Goal: Information Seeking & Learning: Learn about a topic

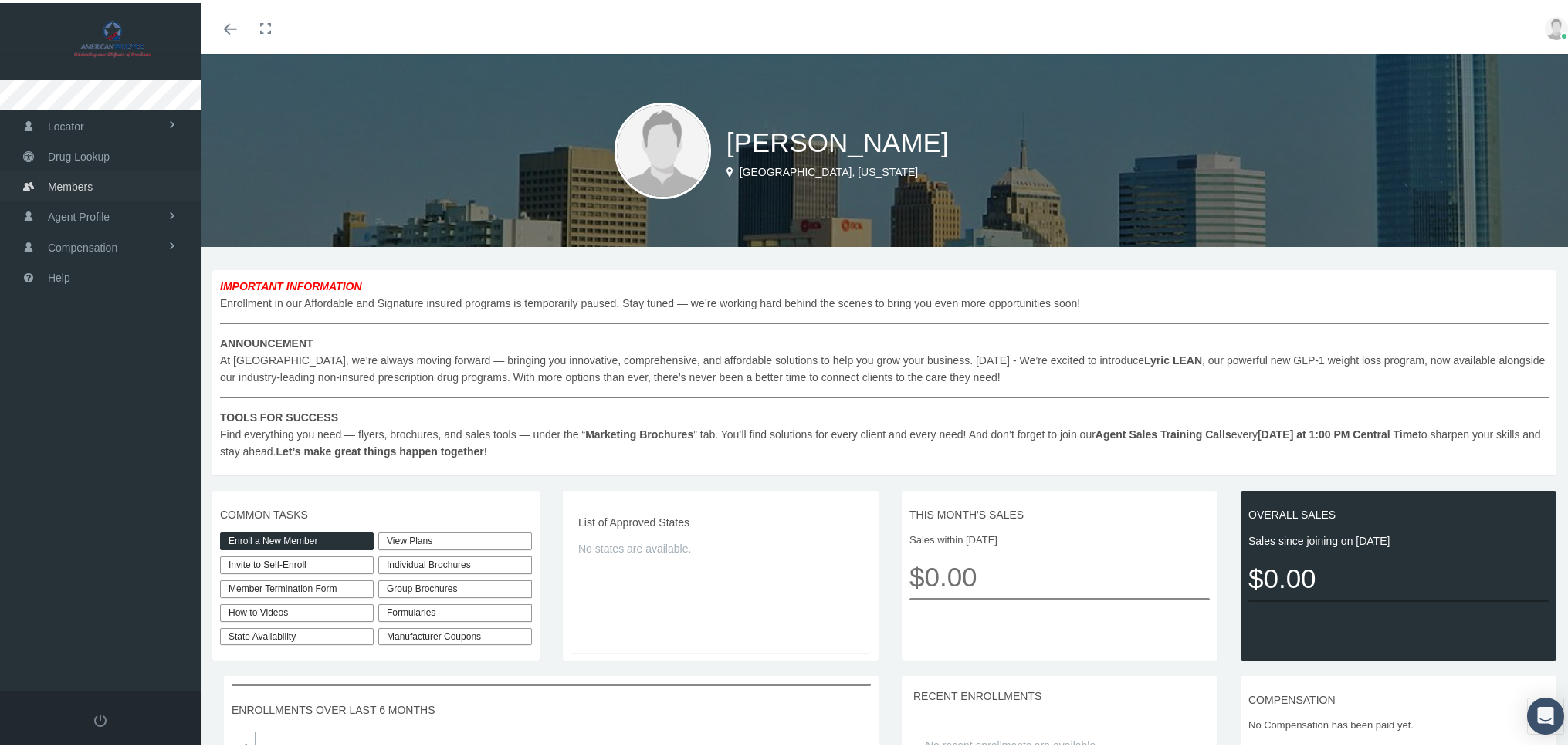
click at [90, 189] on span "Members" at bounding box center [70, 184] width 44 height 29
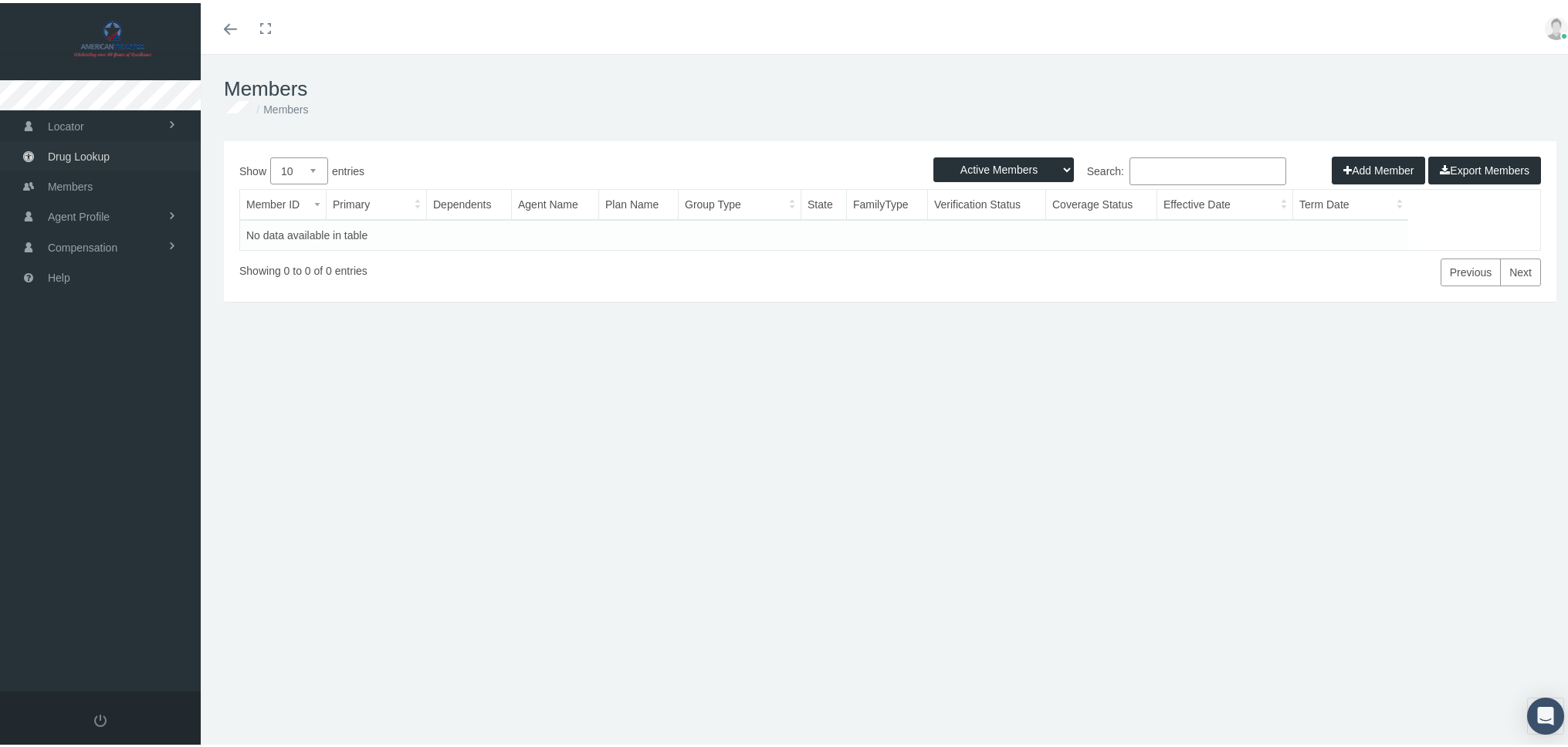
click at [88, 156] on span "Drug Lookup" at bounding box center [79, 154] width 61 height 29
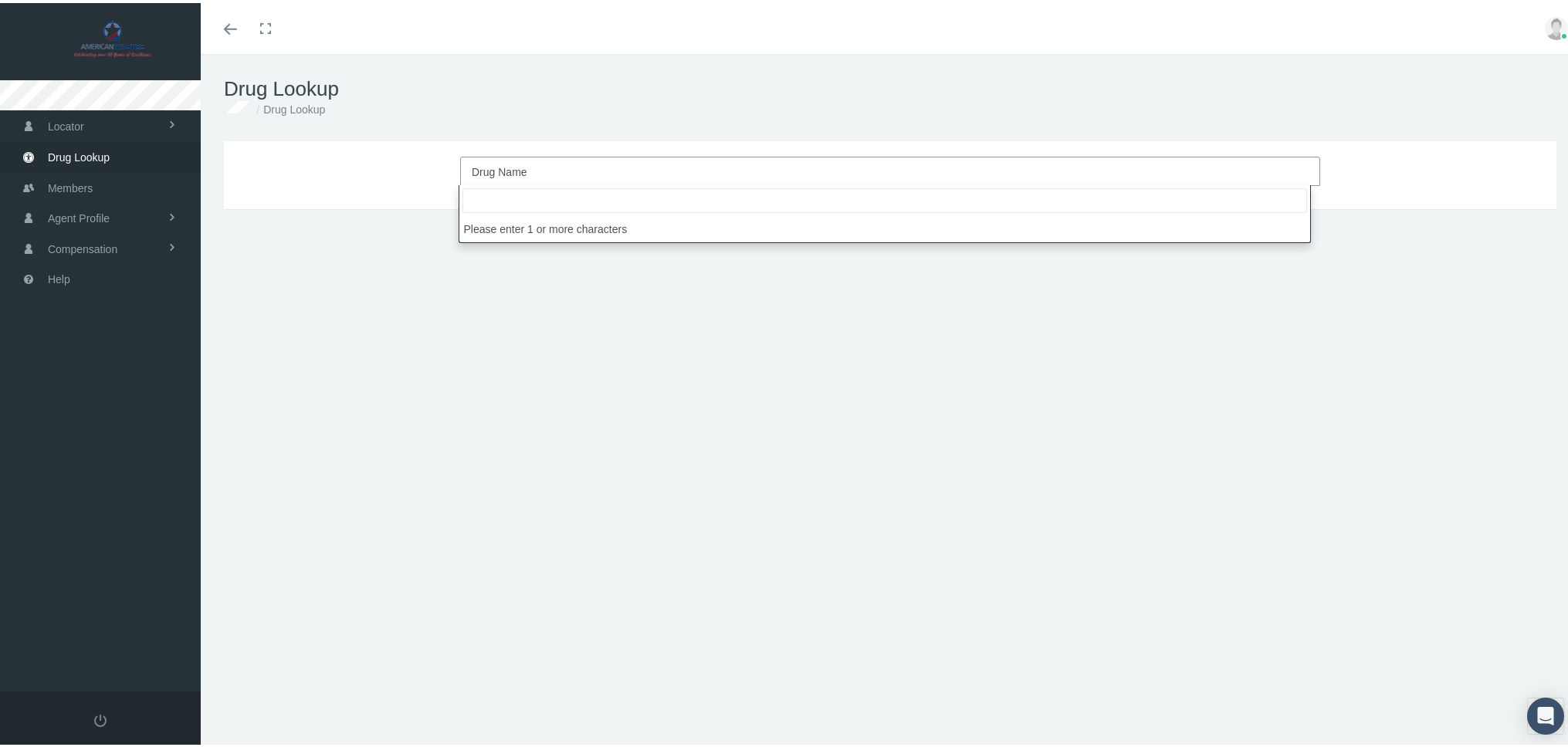
click at [520, 166] on span "Drug Name" at bounding box center [499, 169] width 56 height 12
click at [80, 215] on span "Agent Profile" at bounding box center [79, 215] width 61 height 29
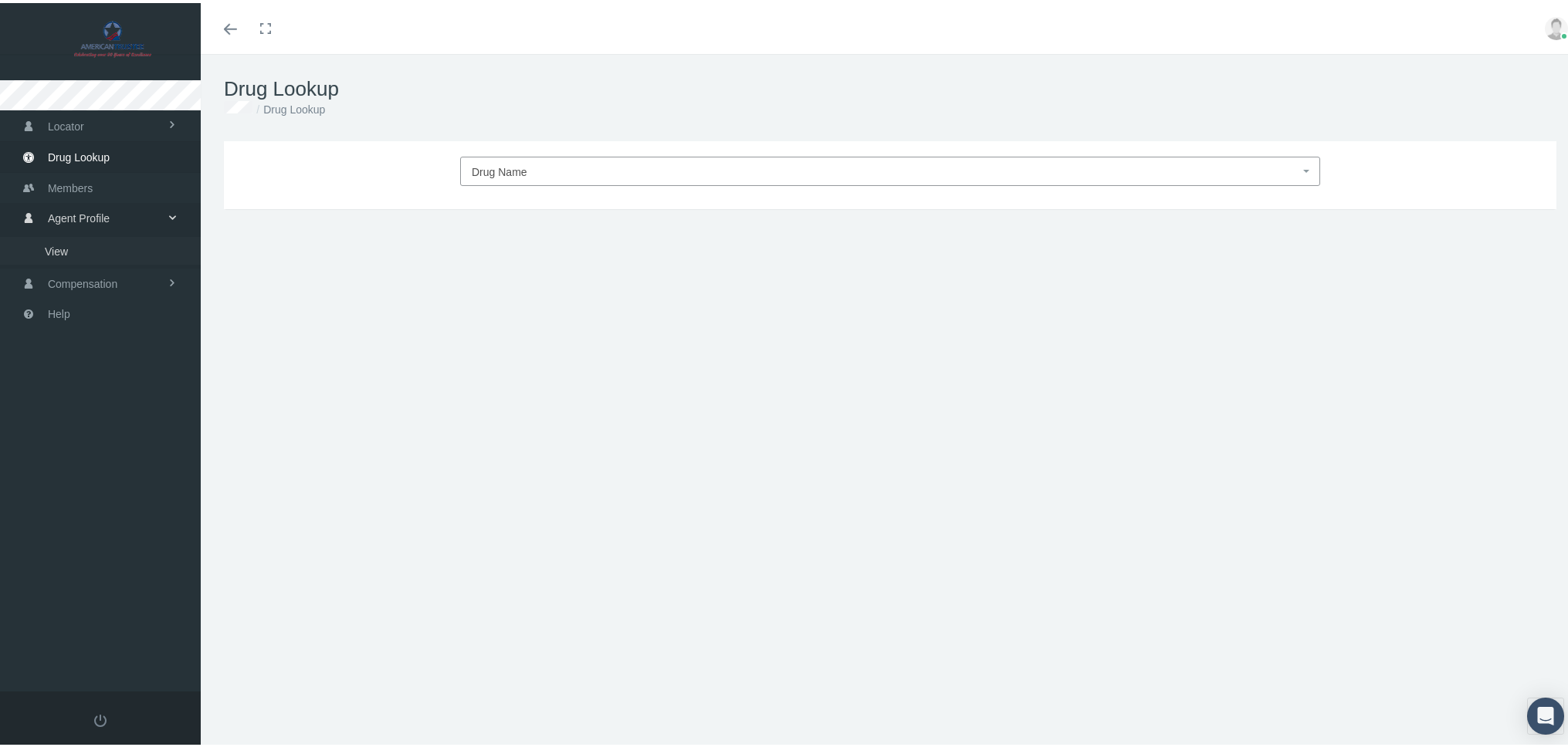
click at [93, 246] on link "View" at bounding box center [100, 248] width 201 height 27
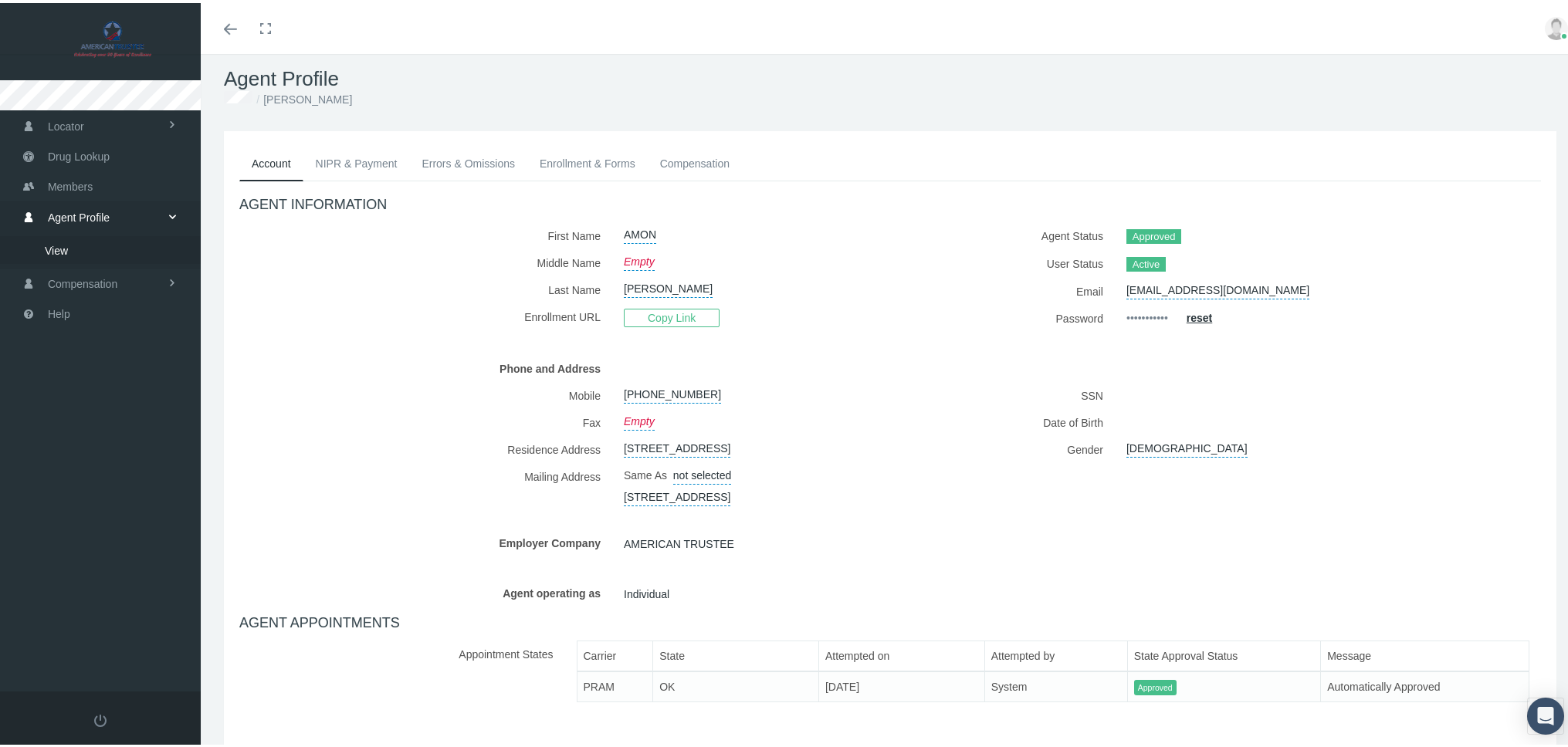
scroll to position [85, 0]
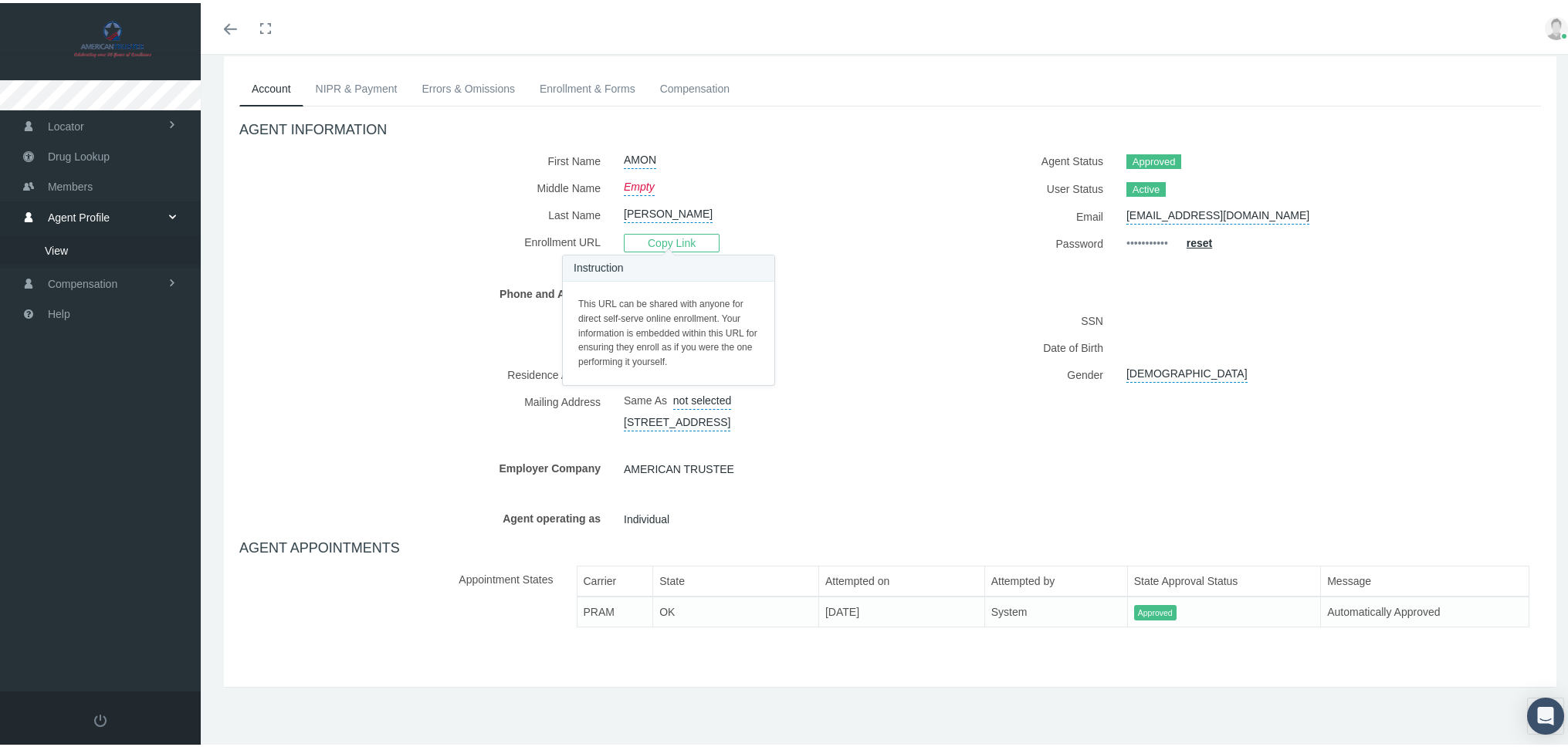
click at [667, 241] on span "Copy Link" at bounding box center [671, 240] width 96 height 19
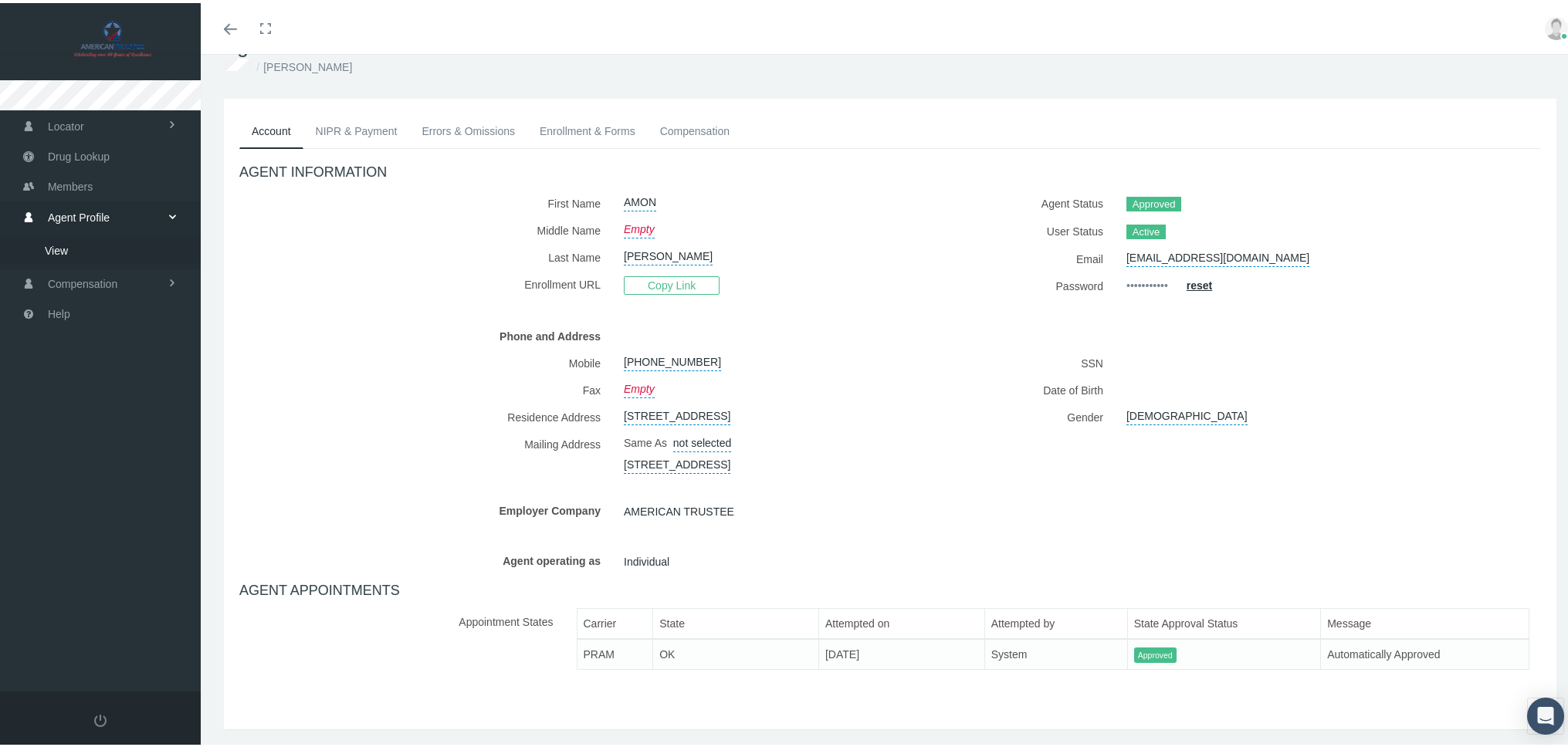
scroll to position [0, 0]
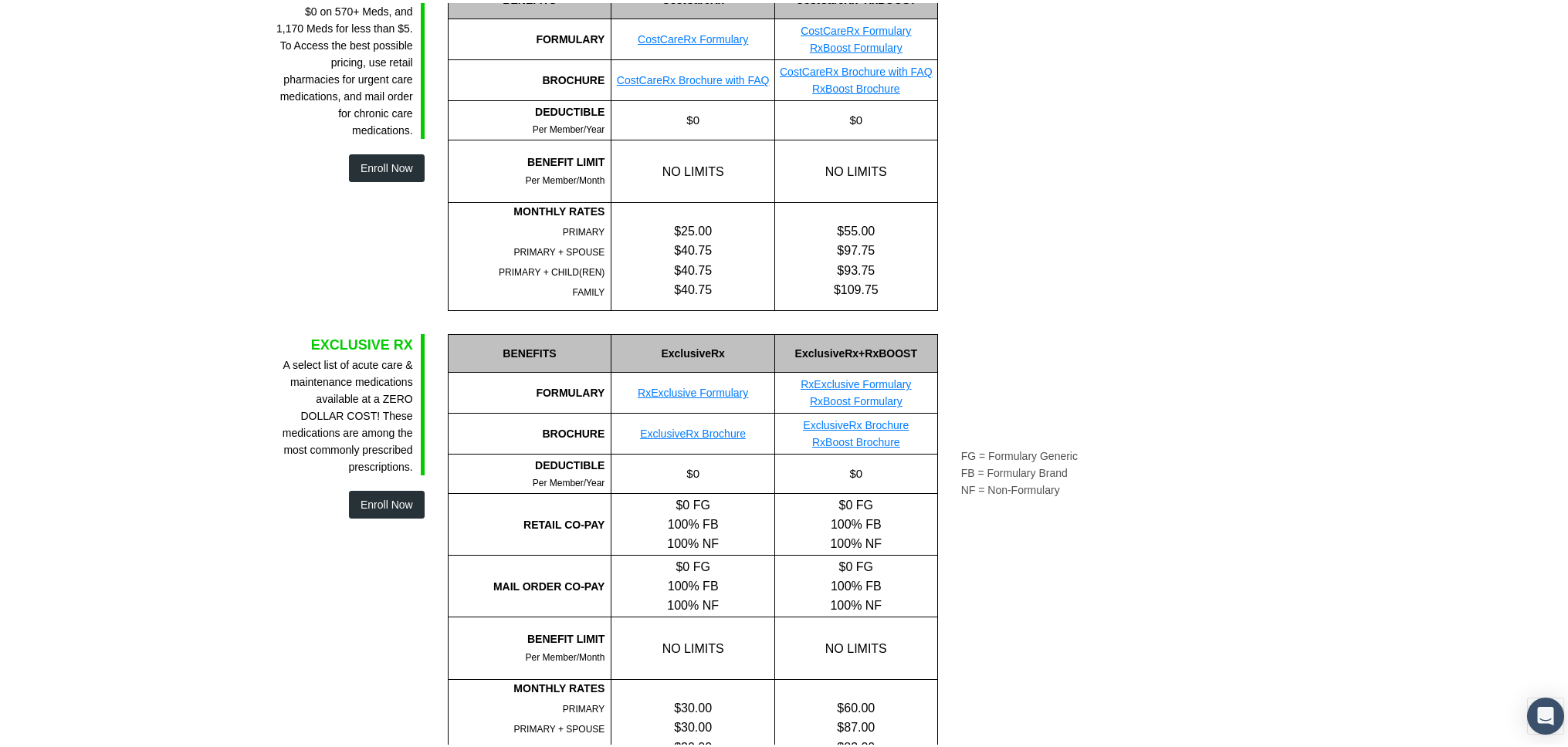
scroll to position [269, 0]
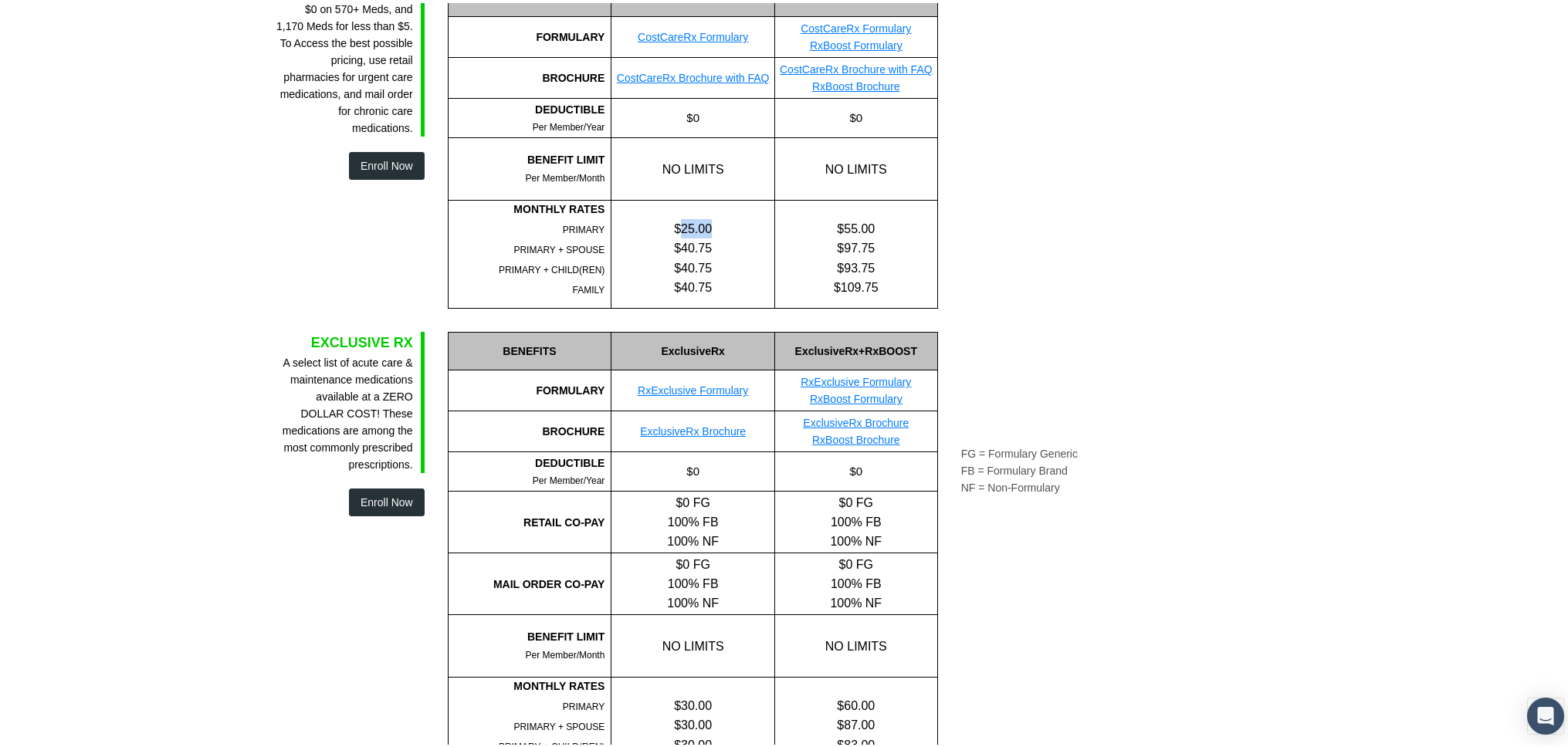
drag, startPoint x: 674, startPoint y: 225, endPoint x: 720, endPoint y: 225, distance: 46.0
click at [720, 225] on div "$25.00" at bounding box center [693, 225] width 163 height 20
drag, startPoint x: 825, startPoint y: 229, endPoint x: 868, endPoint y: 231, distance: 43.0
click at [897, 233] on div "$55.00" at bounding box center [857, 225] width 162 height 20
drag, startPoint x: 680, startPoint y: 165, endPoint x: 760, endPoint y: 173, distance: 80.4
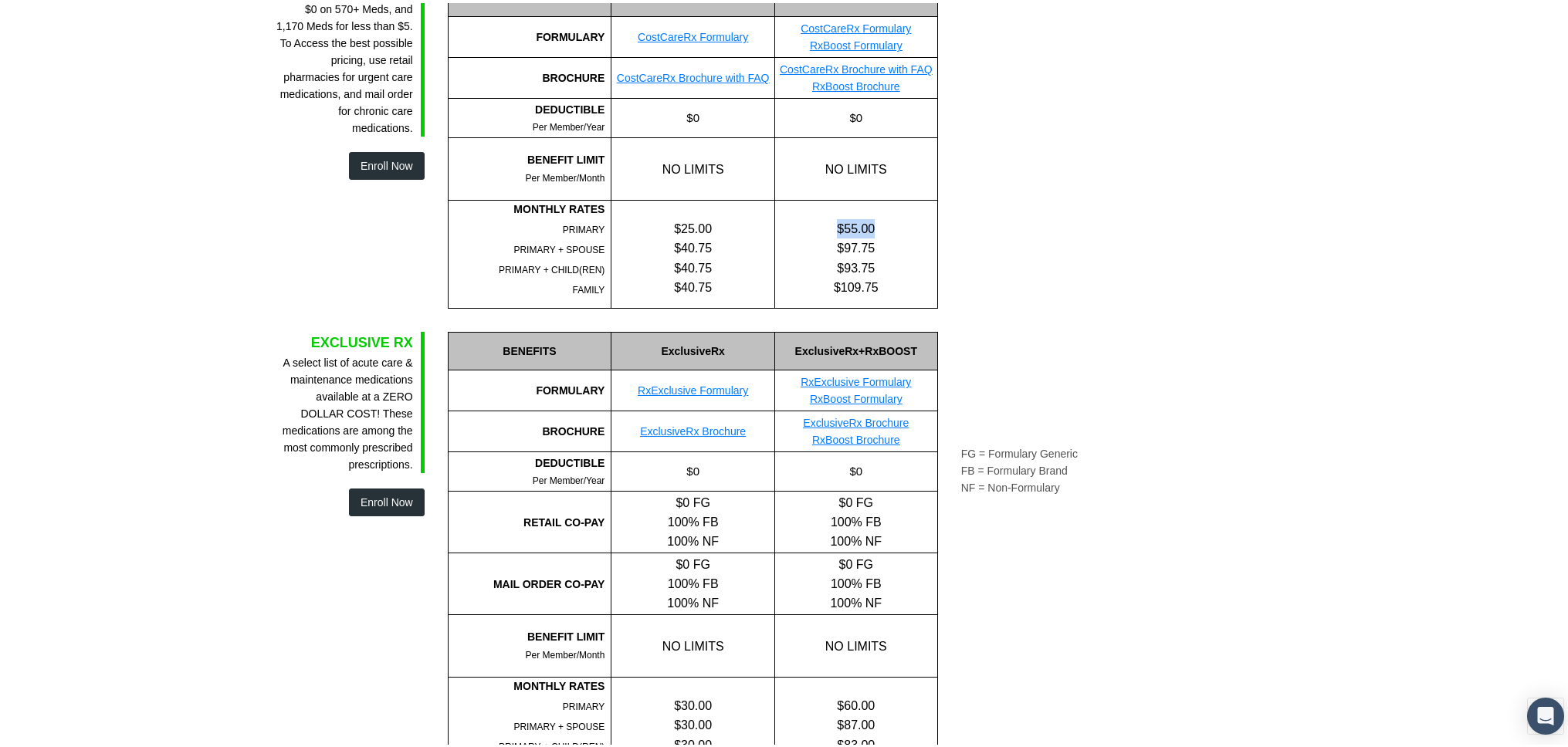
click at [739, 167] on div "NO LIMITS" at bounding box center [693, 166] width 164 height 61
drag, startPoint x: 827, startPoint y: 162, endPoint x: 903, endPoint y: 162, distance: 76.0
click at [903, 162] on div "NO LIMITS" at bounding box center [856, 166] width 163 height 61
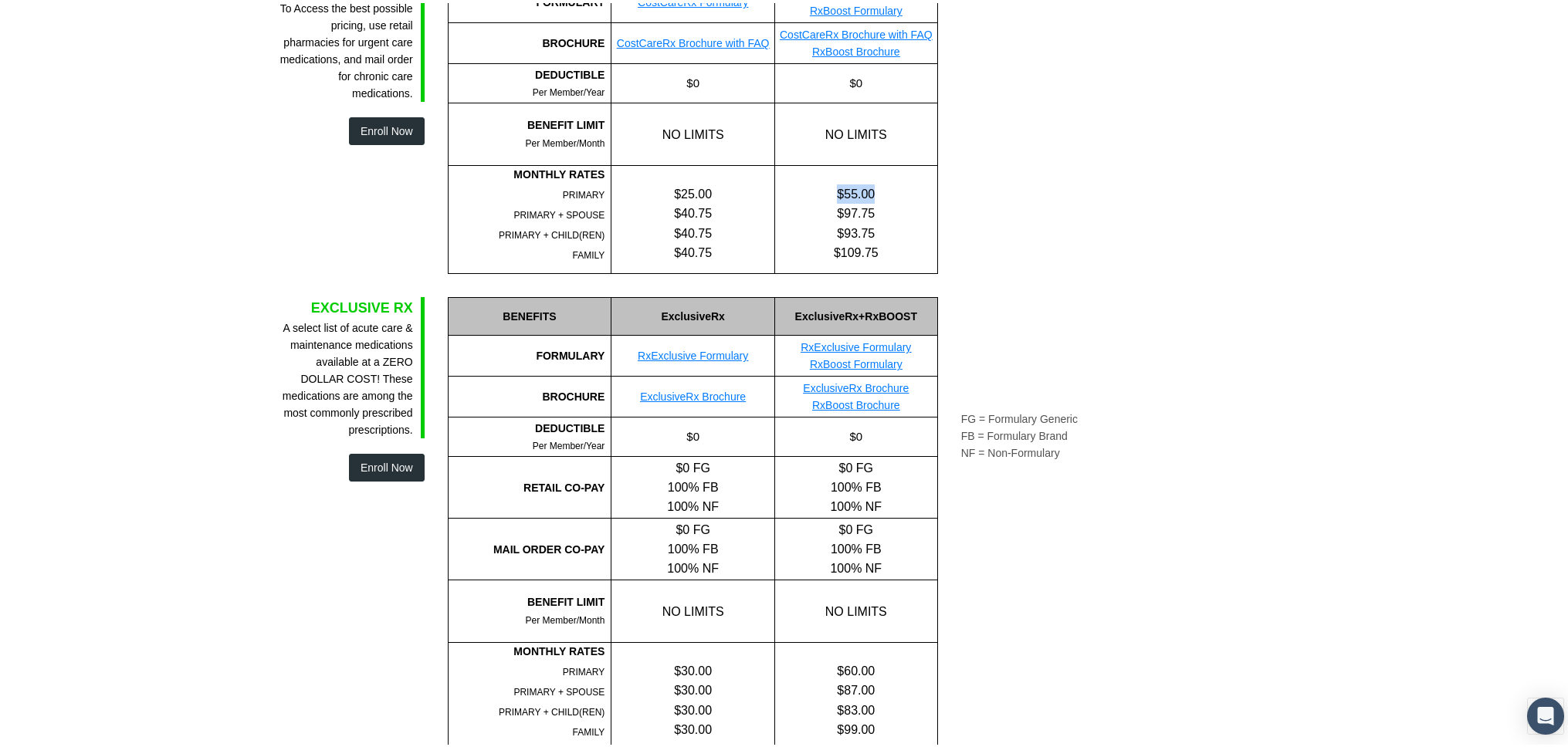
scroll to position [289, 0]
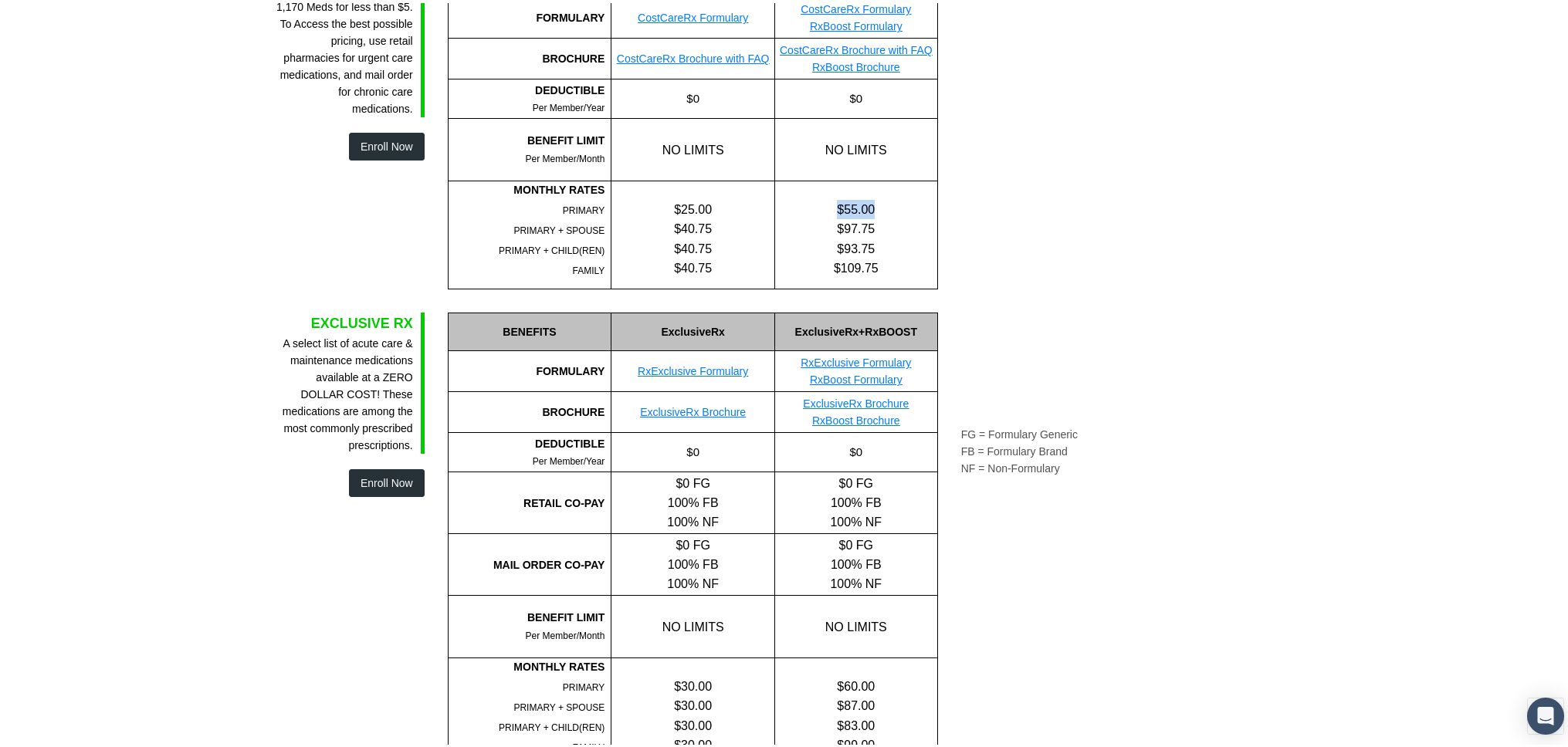
drag, startPoint x: 892, startPoint y: 202, endPoint x: 873, endPoint y: 208, distance: 19.9
click at [894, 204] on div "$55.00 $97.75 $93.75 $109.75" at bounding box center [857, 226] width 162 height 96
drag, startPoint x: 682, startPoint y: 201, endPoint x: 738, endPoint y: 207, distance: 56.3
click at [738, 207] on div "$25.00" at bounding box center [693, 207] width 163 height 20
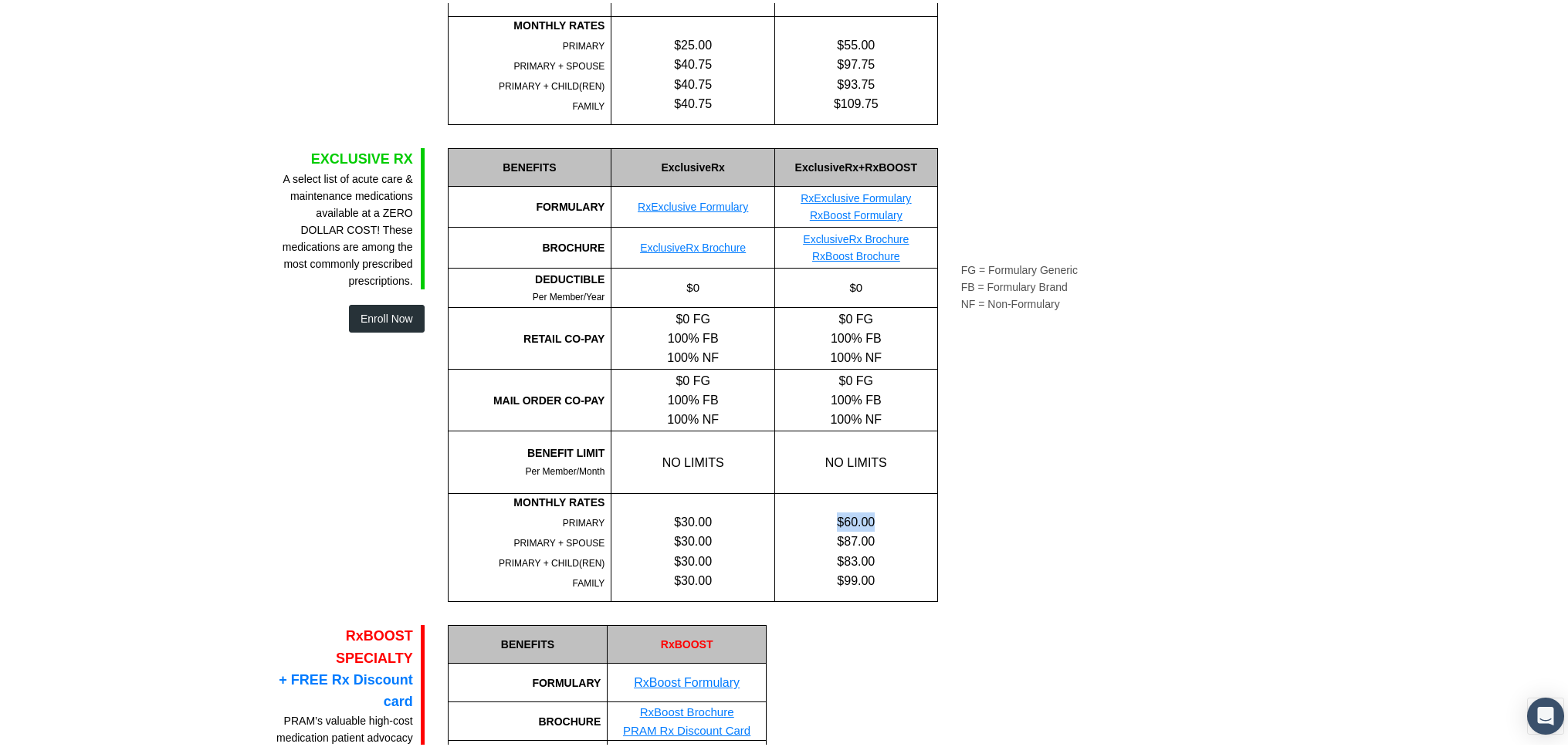
drag, startPoint x: 833, startPoint y: 519, endPoint x: 871, endPoint y: 543, distance: 44.9
click at [907, 525] on div "$60.00" at bounding box center [857, 519] width 162 height 20
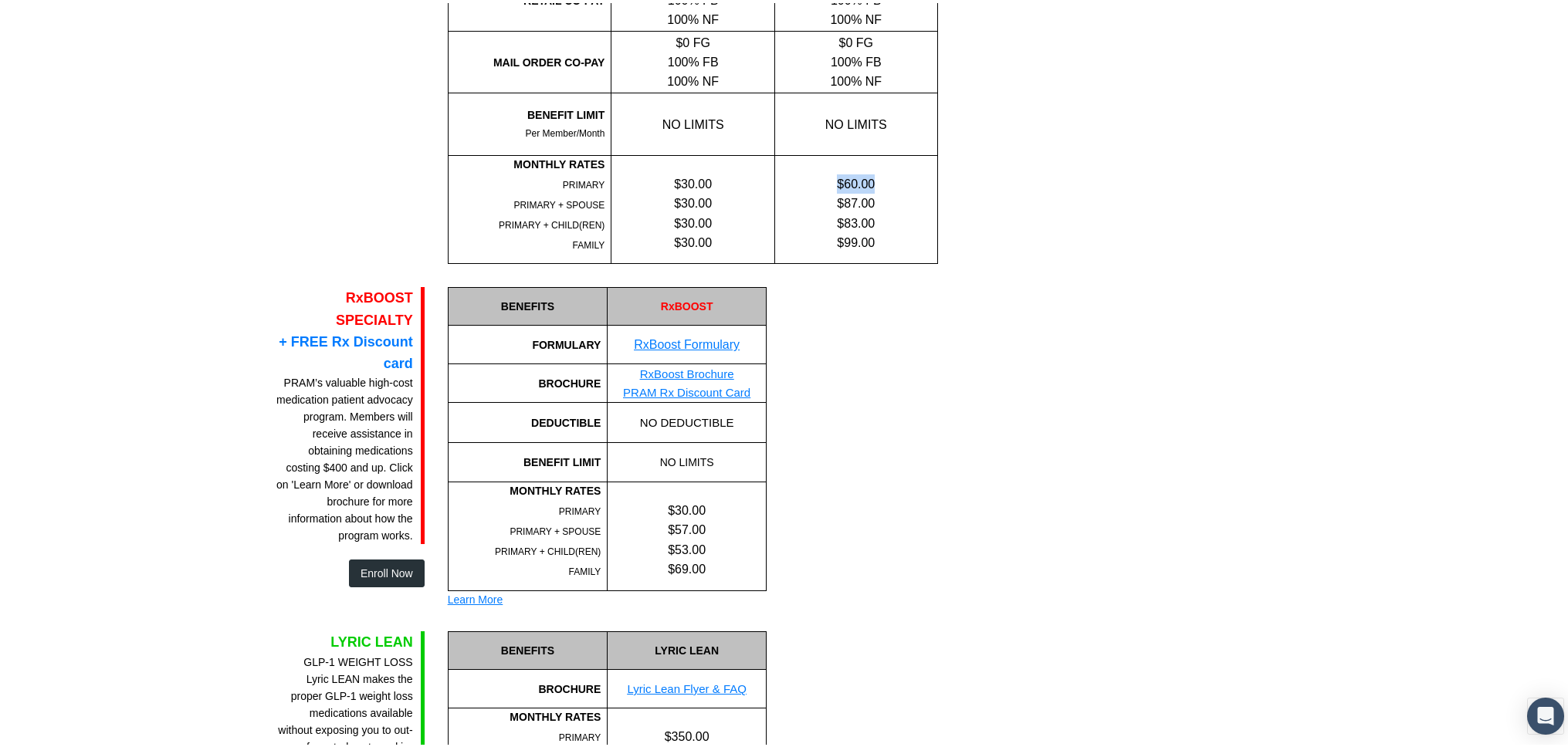
scroll to position [984, 0]
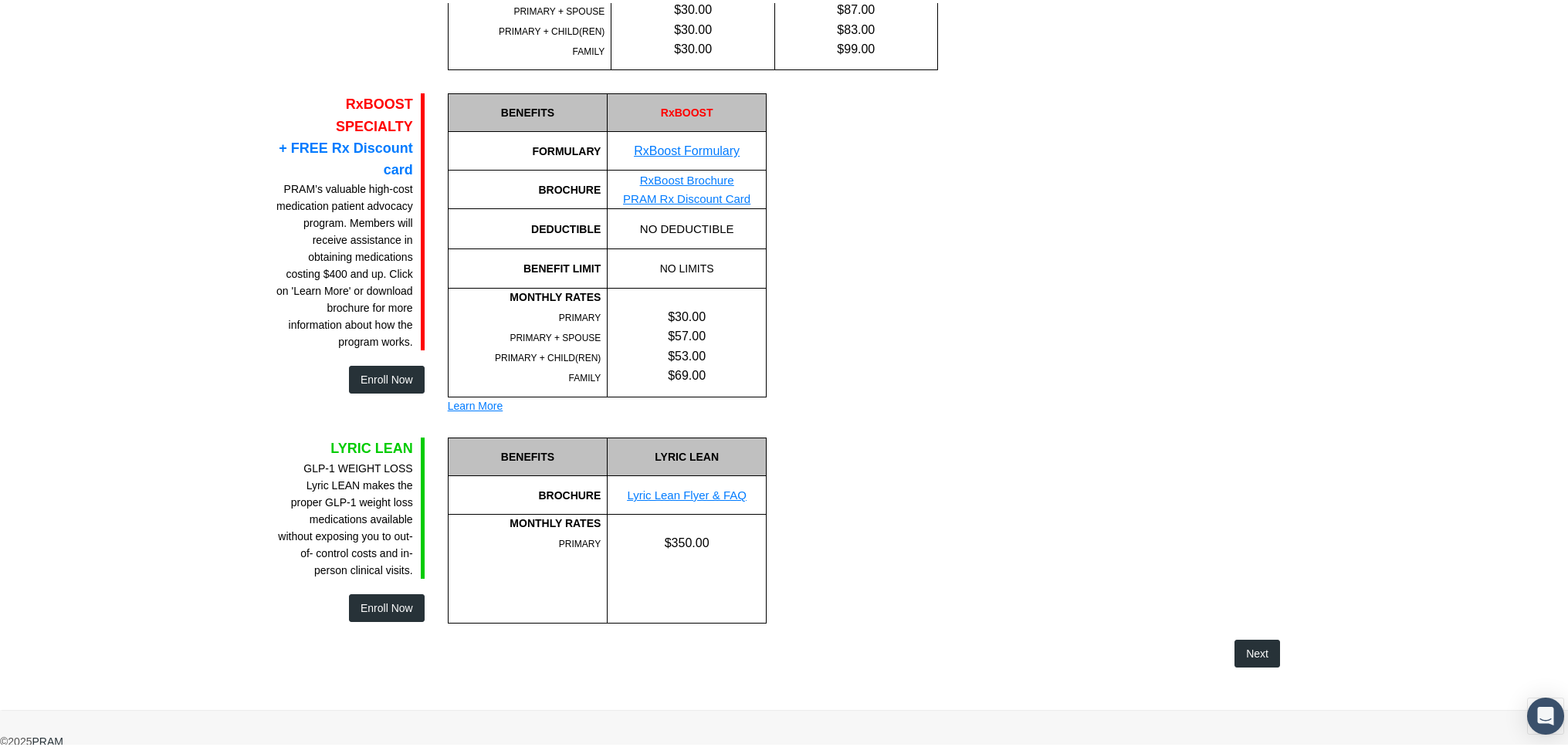
click at [704, 177] on link "RxBoost Brochure" at bounding box center [687, 177] width 94 height 13
click at [686, 147] on link "RxBoost Formulary" at bounding box center [687, 147] width 106 height 13
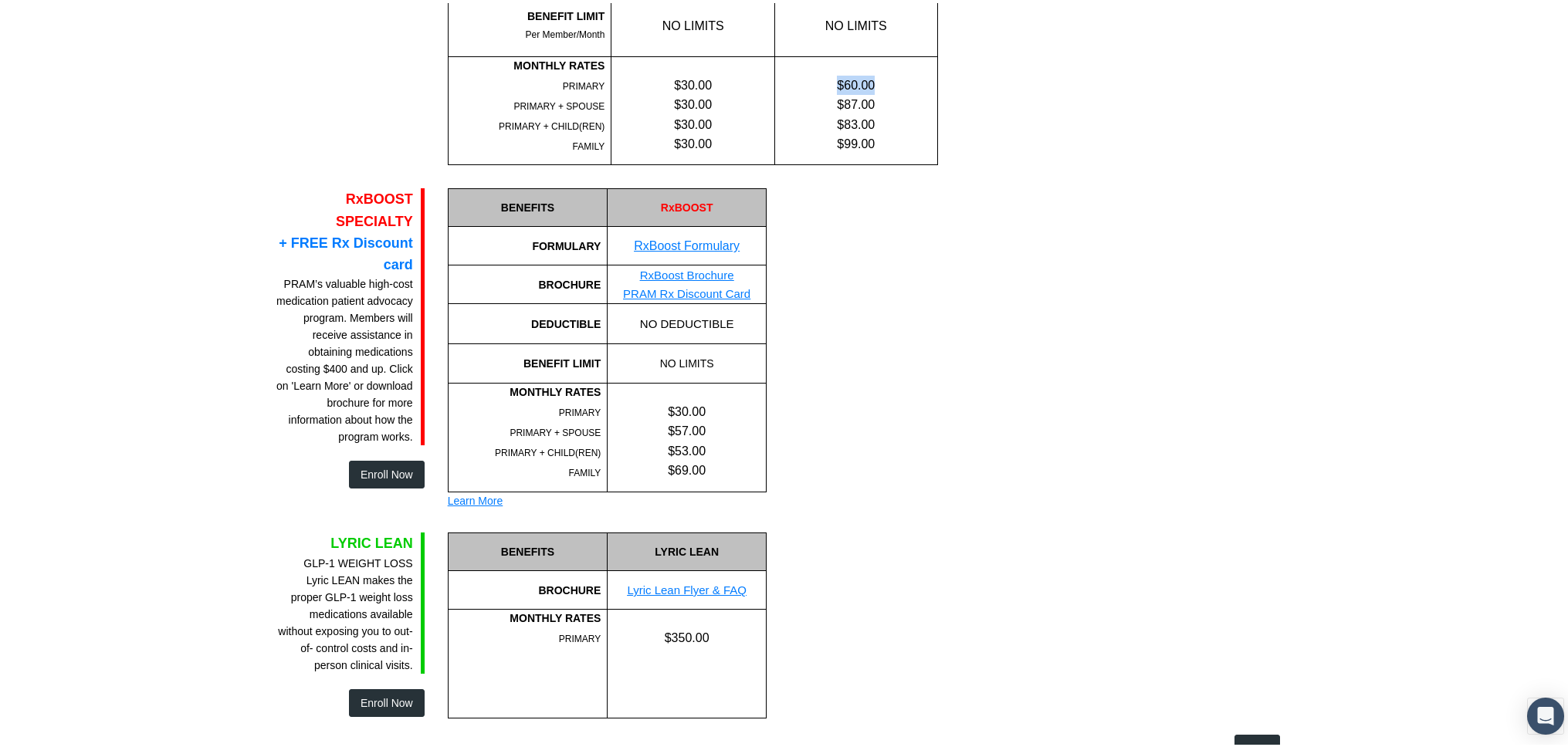
scroll to position [801, 0]
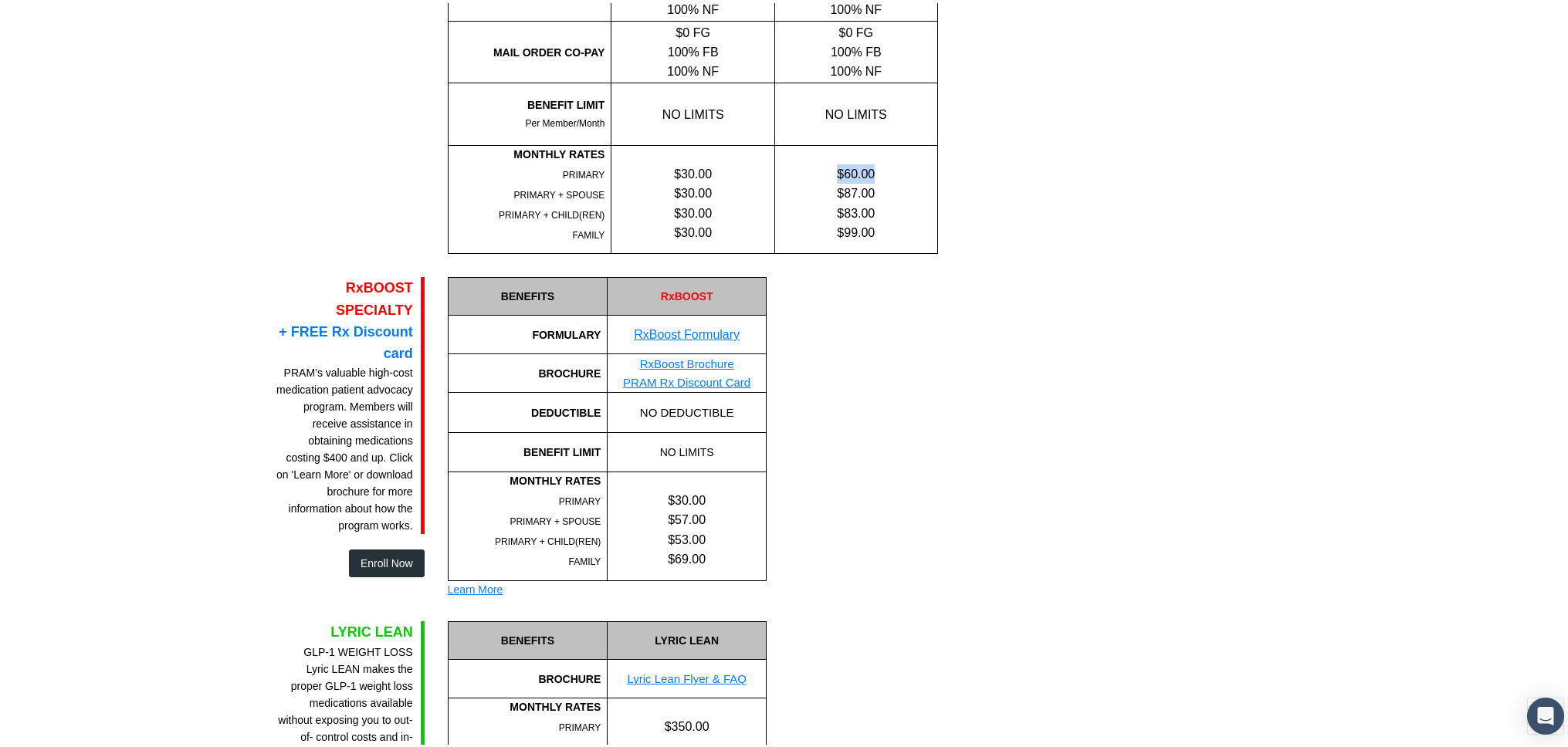
click at [687, 381] on link "PRAM Rx Discount Card" at bounding box center [687, 379] width 127 height 13
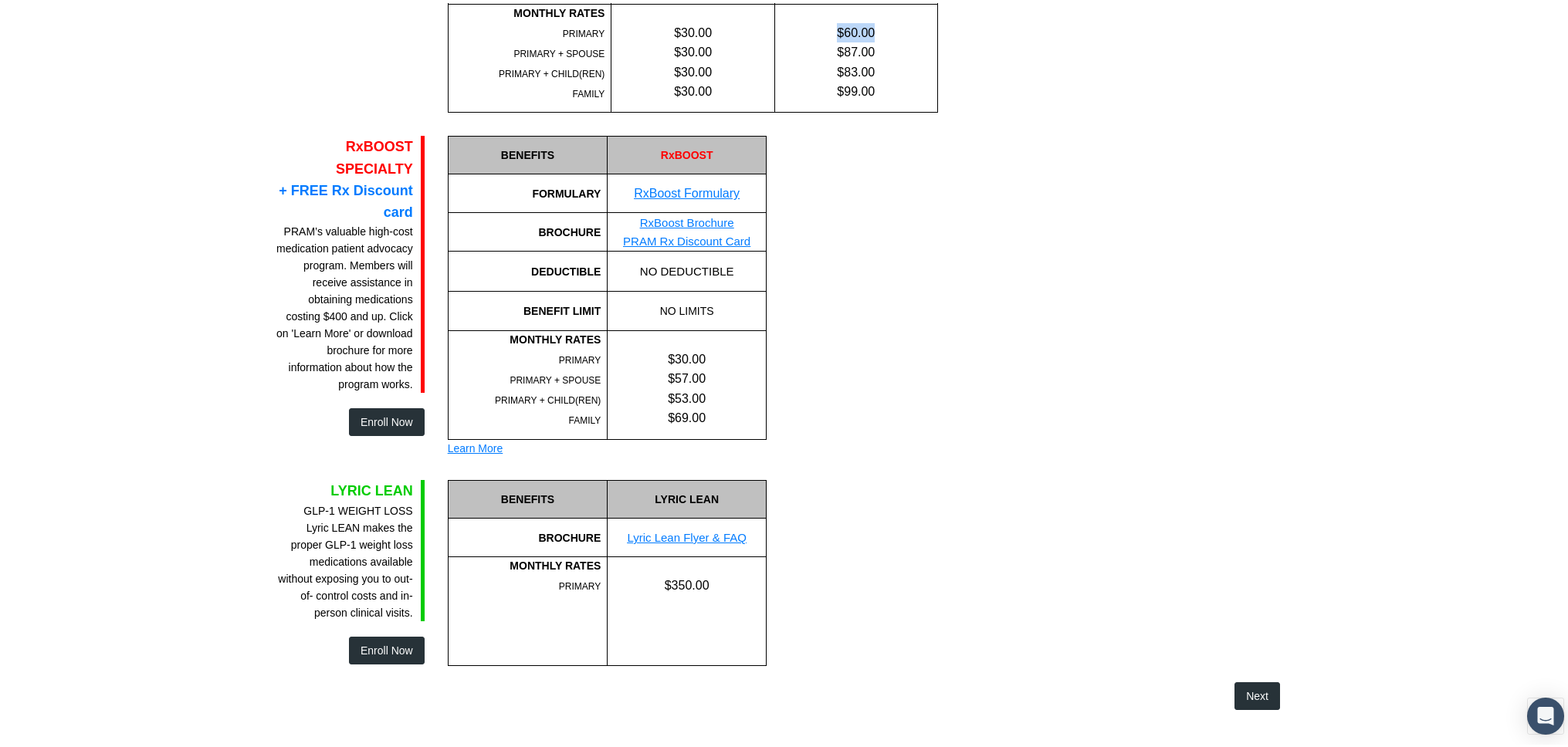
scroll to position [939, 0]
